Goal: Task Accomplishment & Management: Manage account settings

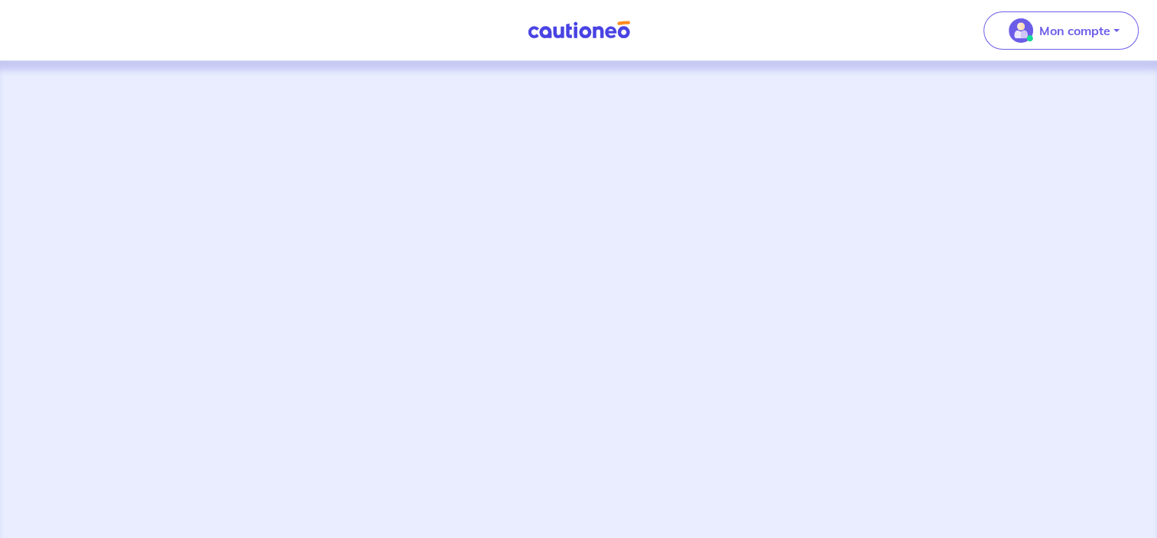
click at [580, 37] on img at bounding box center [578, 30] width 115 height 19
click at [560, 32] on img at bounding box center [578, 30] width 115 height 19
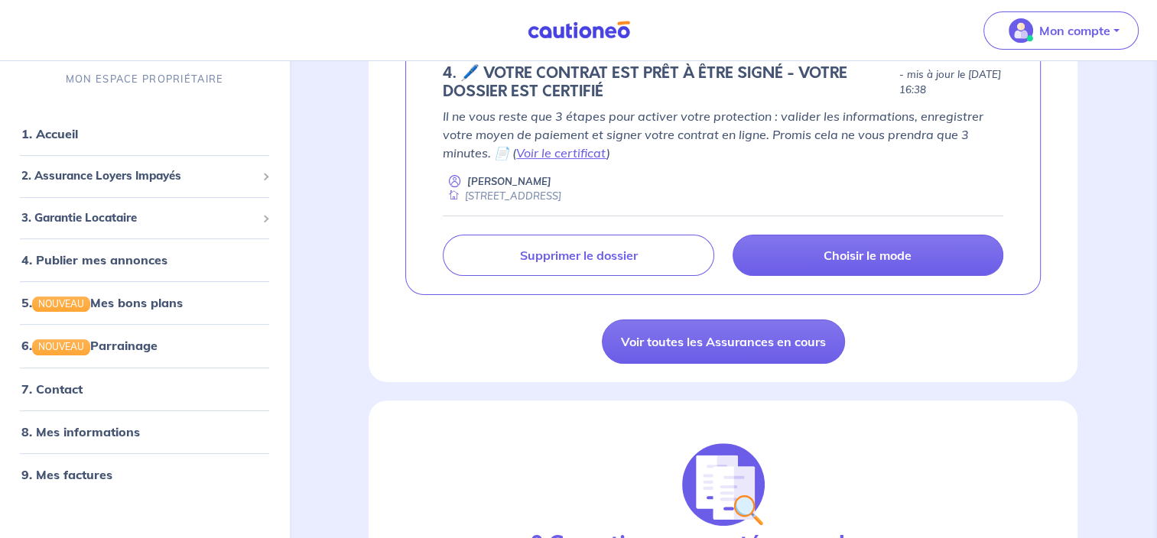
scroll to position [306, 0]
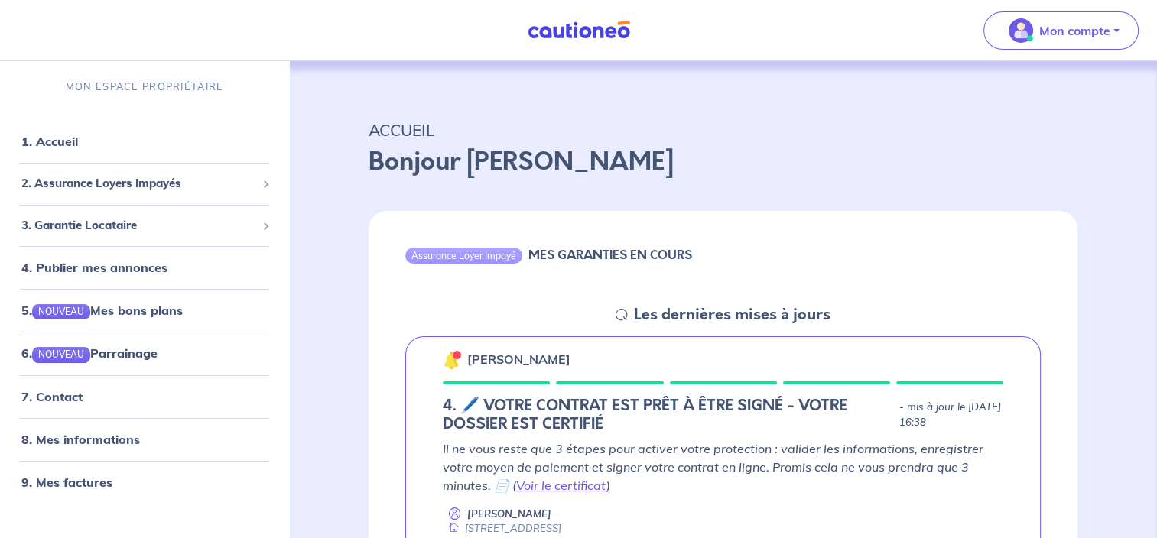
click at [593, 31] on img at bounding box center [578, 30] width 115 height 19
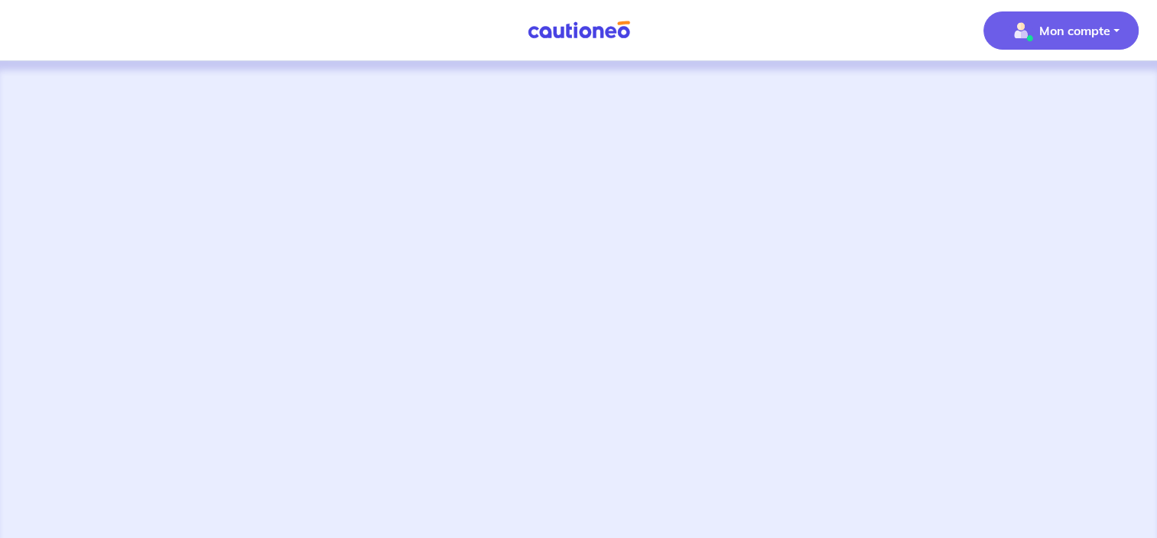
click at [1025, 28] on img "button" at bounding box center [1020, 30] width 24 height 24
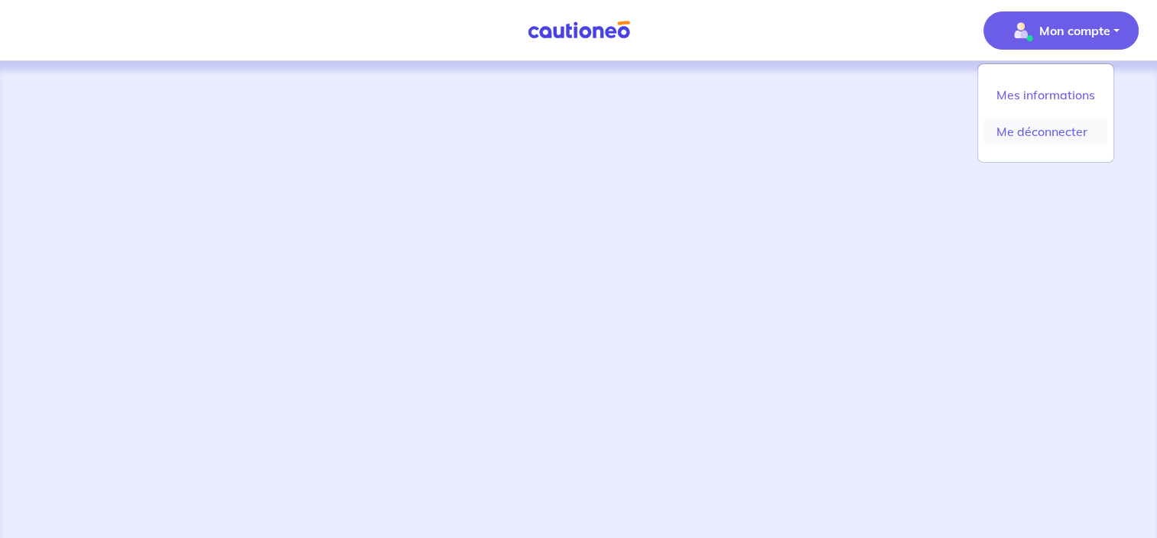
click at [1033, 130] on link "Me déconnecter" at bounding box center [1045, 131] width 123 height 24
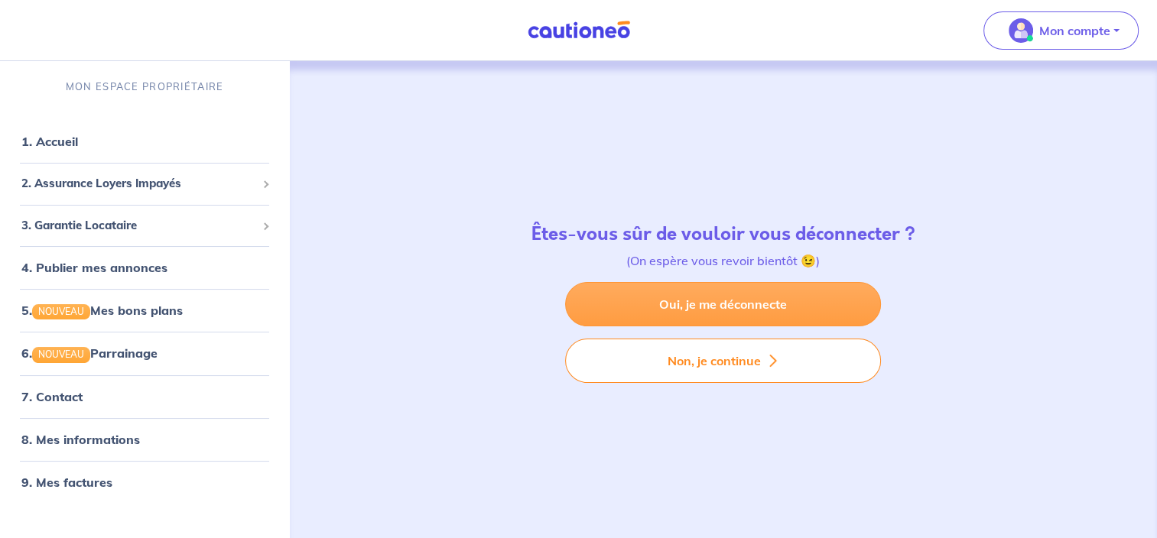
click at [745, 302] on link "Oui, je me déconnecte" at bounding box center [723, 304] width 316 height 44
